Goal: Task Accomplishment & Management: Manage account settings

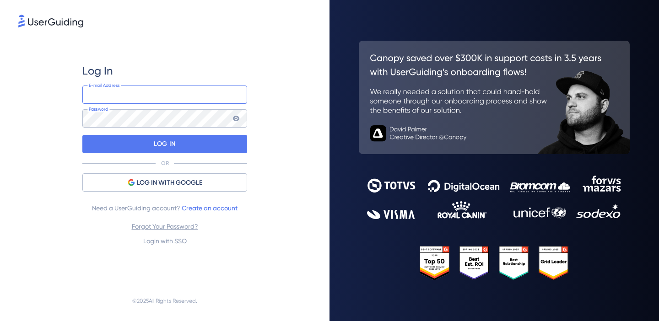
click at [127, 101] on input "email" at bounding box center [164, 95] width 165 height 18
type input "design@assertivasolucoes.com.br"
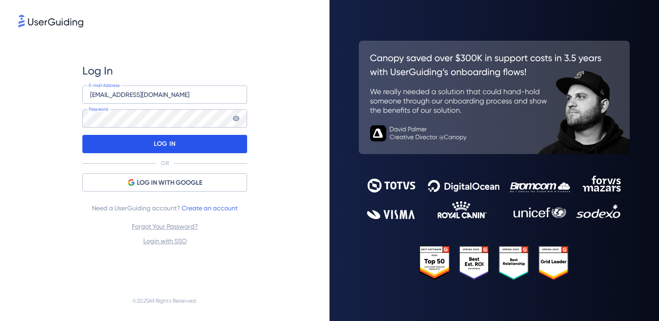
click at [161, 143] on p "LOG IN" at bounding box center [165, 144] width 22 height 15
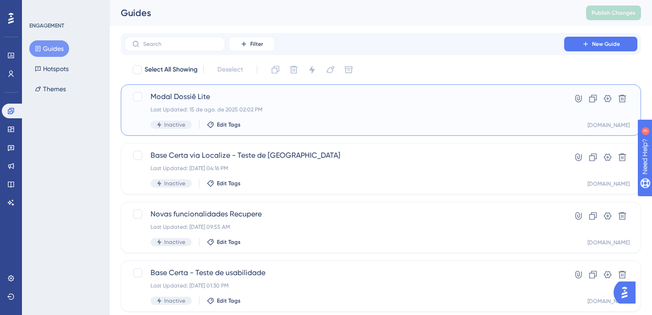
click at [513, 108] on div "Last Updated: 15 de ago. de 2025 02:02 PM" at bounding box center [345, 109] width 388 height 7
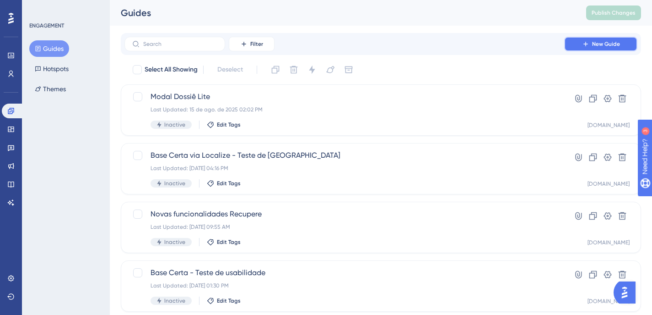
click at [591, 43] on button "New Guide" at bounding box center [601, 44] width 73 height 15
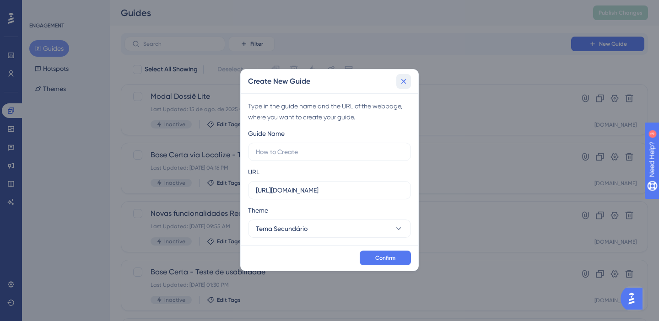
click at [405, 82] on icon at bounding box center [404, 81] width 5 height 5
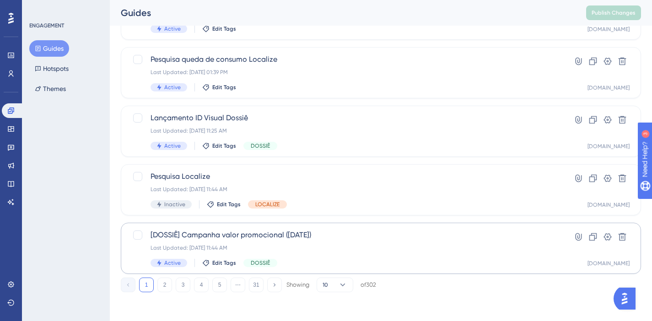
scroll to position [389, 0]
click at [160, 285] on button "2" at bounding box center [165, 284] width 15 height 15
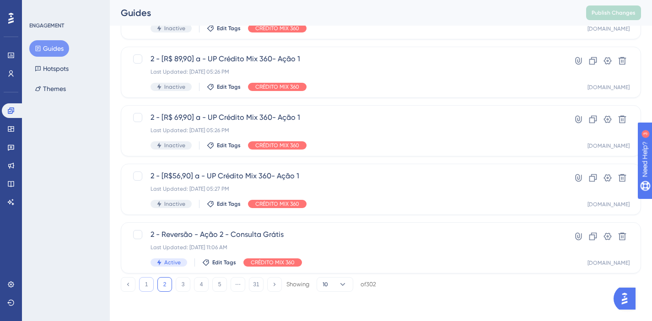
click at [146, 288] on button "1" at bounding box center [146, 284] width 15 height 15
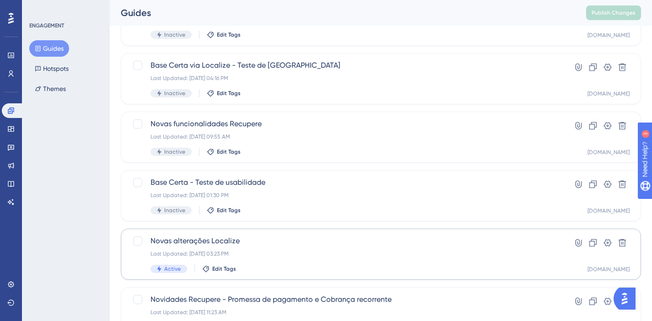
scroll to position [92, 0]
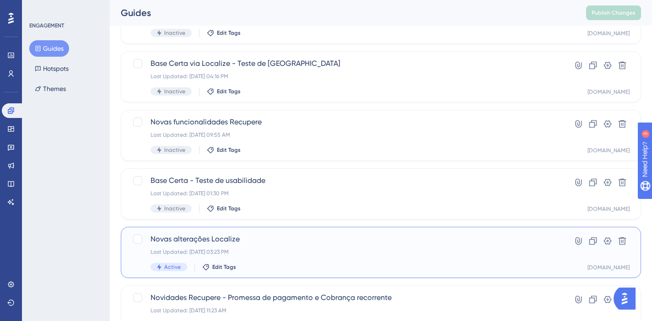
click at [425, 253] on div "Last Updated: 05 de ago. de 2025 03:23 PM" at bounding box center [345, 252] width 388 height 7
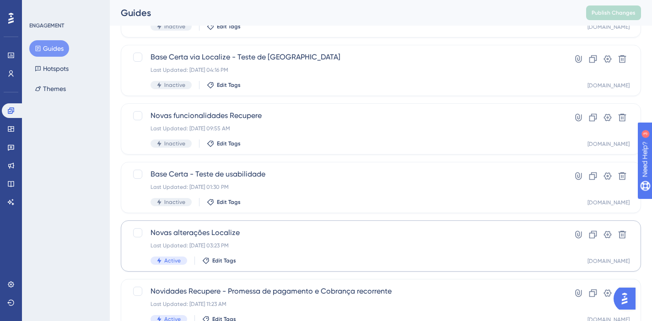
scroll to position [121, 0]
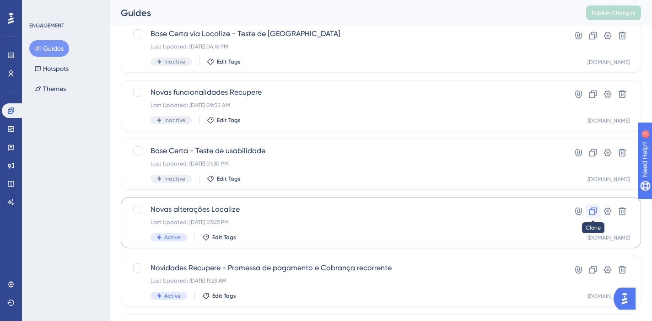
click at [596, 214] on icon at bounding box center [593, 211] width 9 height 9
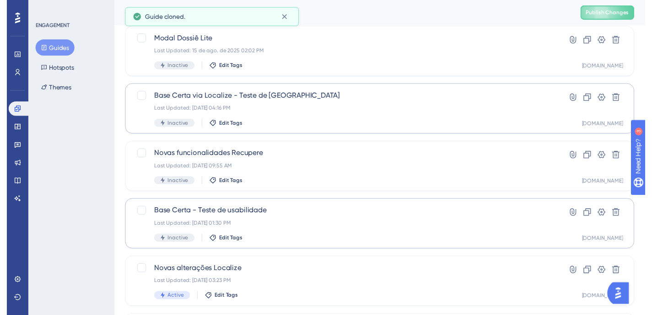
scroll to position [0, 0]
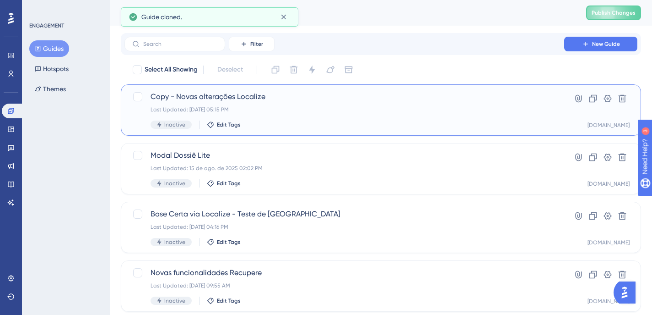
click at [450, 112] on div "Last Updated: 15 de ago. de 2025 05:15 PM" at bounding box center [345, 109] width 388 height 7
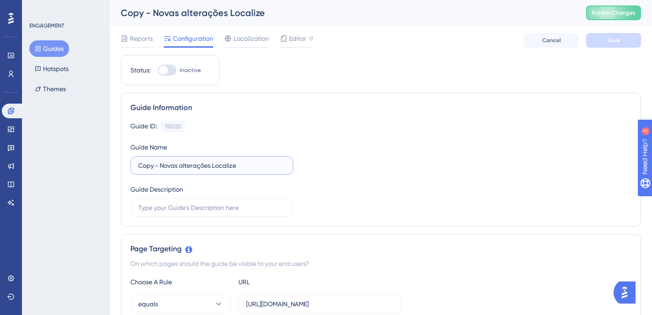
drag, startPoint x: 139, startPoint y: 167, endPoint x: 310, endPoint y: 175, distance: 171.4
click at [313, 174] on div "Guide ID: 150120 Copy Guide Name Copy - Novas alterações Localize Guide Descrip…" at bounding box center [380, 168] width 501 height 96
type input "Videos alterações de layout Localize"
click at [456, 209] on div "Guide ID: 150120 Copy Guide Name Videos alterações de layout Localize Guide Des…" at bounding box center [380, 168] width 501 height 96
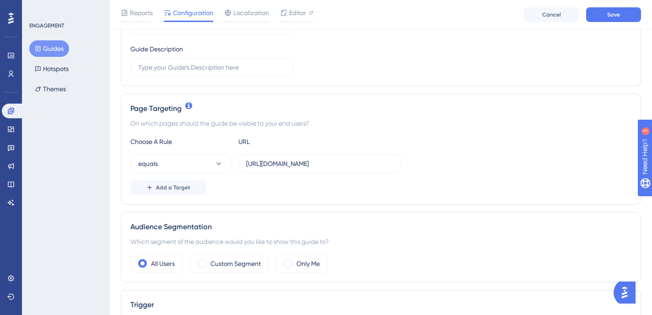
scroll to position [153, 0]
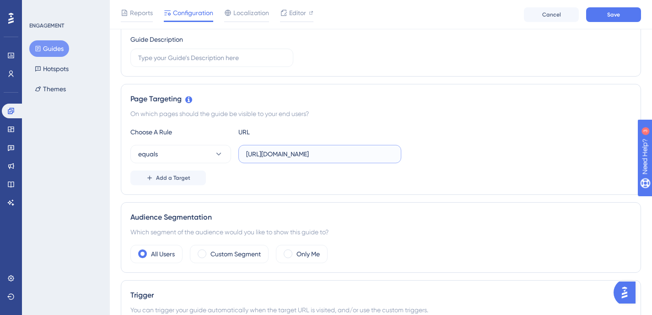
click at [375, 156] on input "https://localize.assertivasolucoes.com.br/consulta/cpf" at bounding box center [319, 154] width 147 height 10
drag, startPoint x: 370, startPoint y: 153, endPoint x: 501, endPoint y: 159, distance: 131.5
click at [501, 160] on div "equals https://localize.assertivasolucoes.com.br/consulta/cpf" at bounding box center [380, 154] width 501 height 18
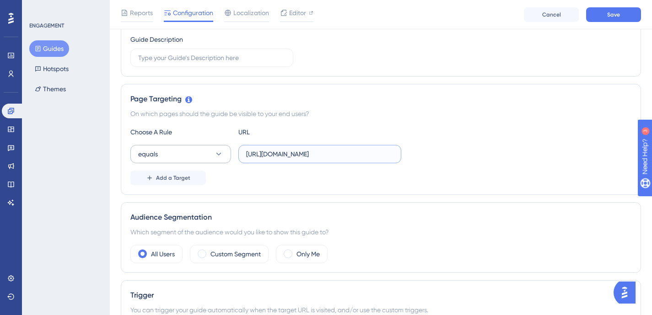
type input "https://localize.assertivasolucoes.com.br/"
click at [205, 161] on button "equals" at bounding box center [180, 154] width 101 height 18
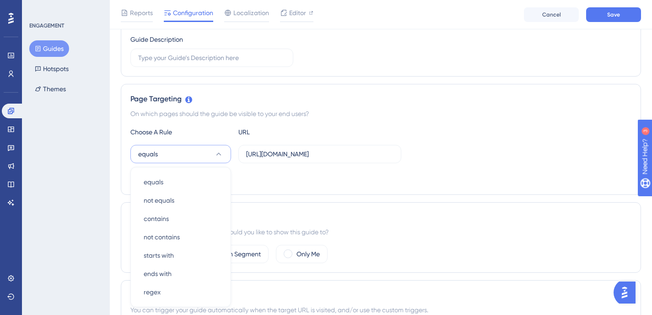
scroll to position [233, 0]
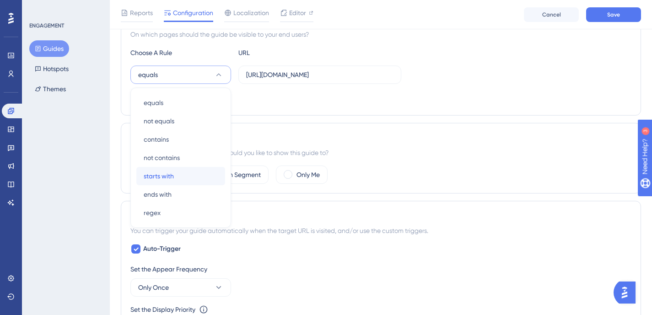
click at [175, 178] on div "starts with starts with" at bounding box center [181, 176] width 74 height 18
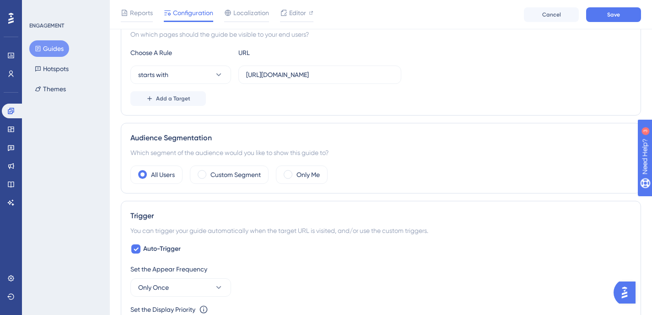
click at [466, 139] on div "Audience Segmentation" at bounding box center [380, 137] width 501 height 11
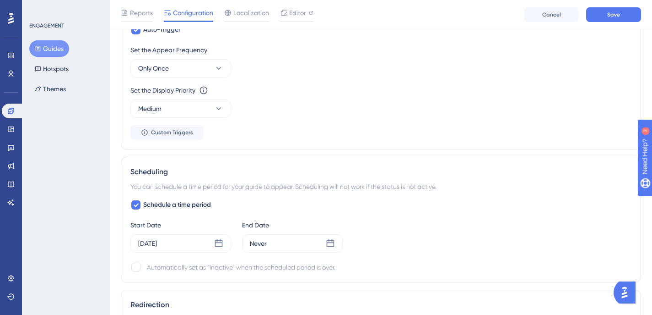
scroll to position [454, 0]
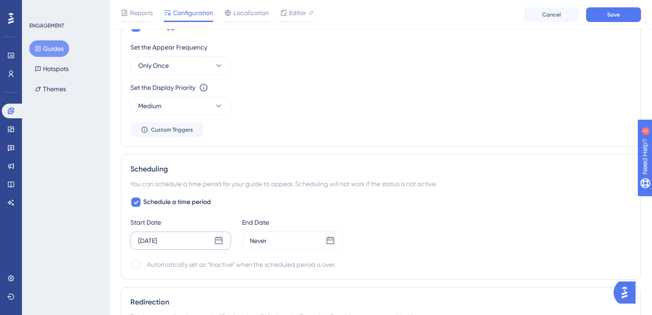
click at [217, 241] on icon at bounding box center [218, 240] width 9 height 9
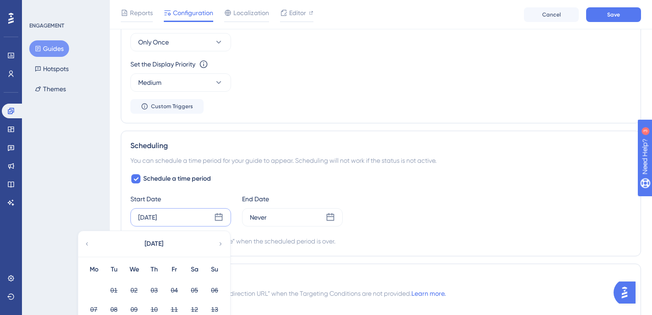
scroll to position [514, 0]
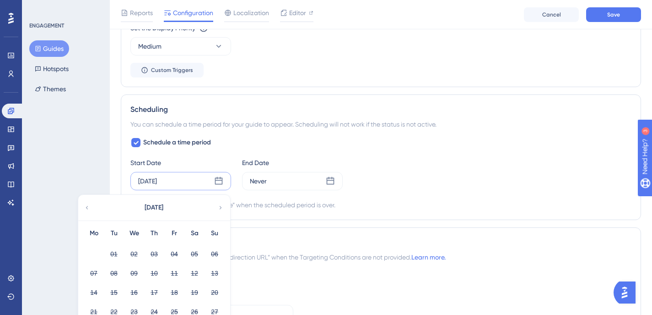
click at [220, 206] on icon at bounding box center [221, 207] width 2 height 3
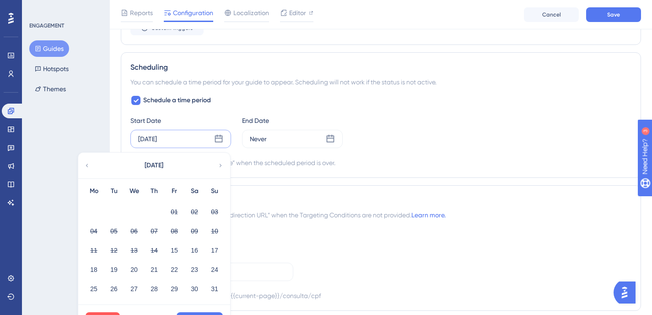
scroll to position [575, 0]
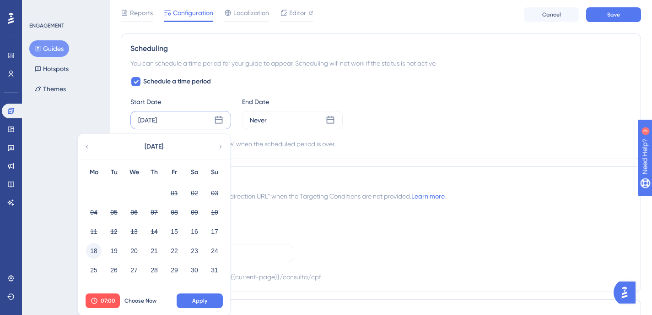
click at [93, 251] on button "18" at bounding box center [94, 251] width 16 height 16
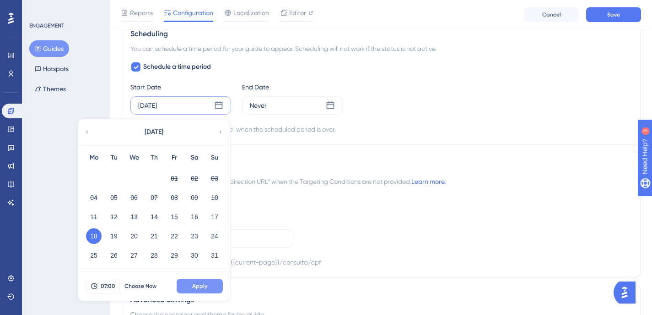
scroll to position [589, 0]
click at [207, 286] on span "Apply" at bounding box center [199, 285] width 15 height 7
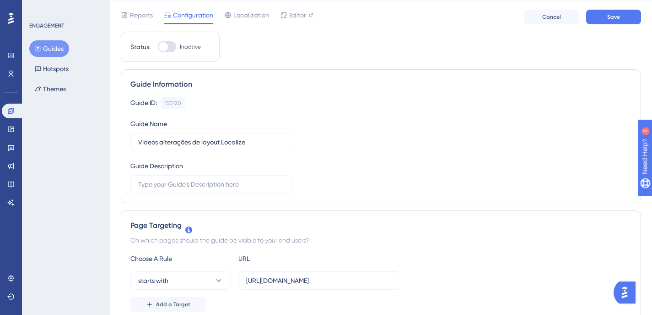
scroll to position [0, 0]
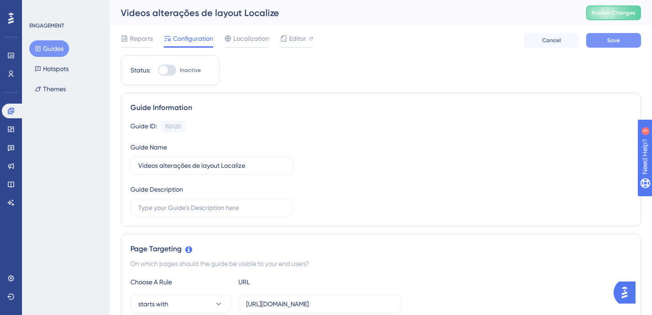
click at [617, 43] on span "Save" at bounding box center [614, 40] width 13 height 7
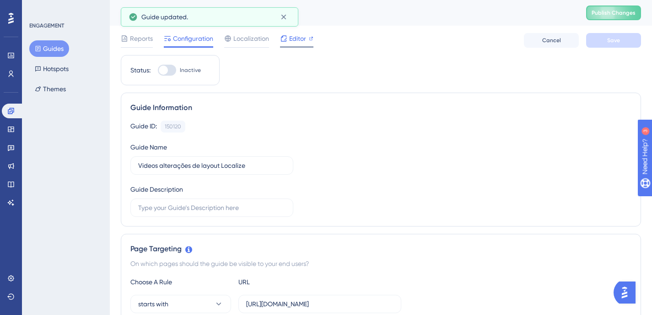
click at [299, 41] on span "Editor" at bounding box center [297, 38] width 17 height 11
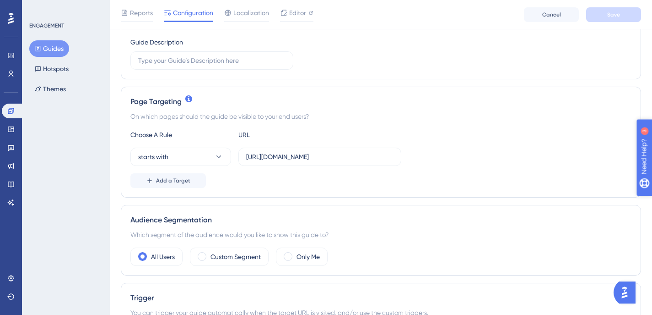
scroll to position [328, 0]
